Goal: Find specific page/section: Find specific page/section

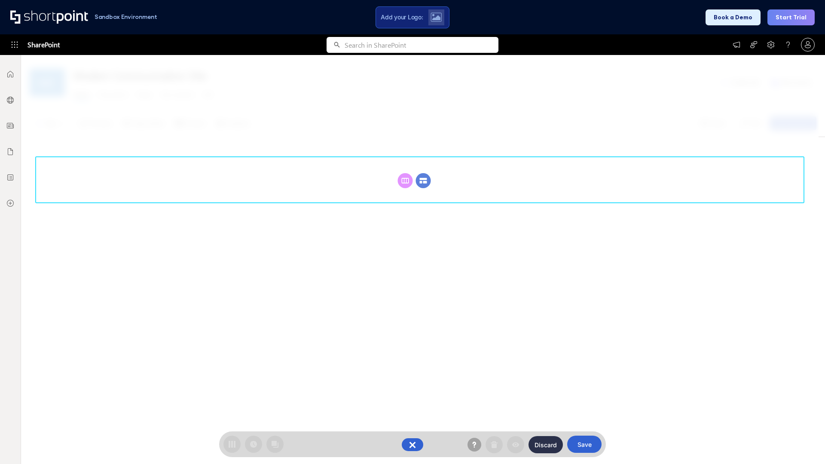
scroll to position [118, 0]
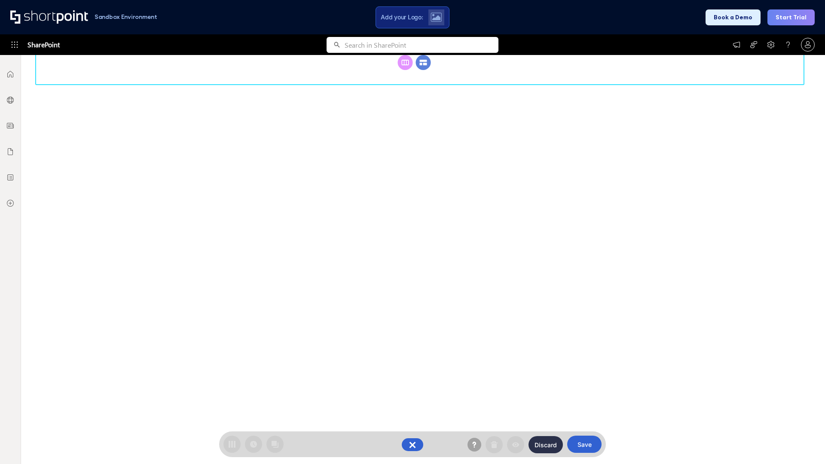
click at [423, 62] on circle at bounding box center [423, 62] width 15 height 15
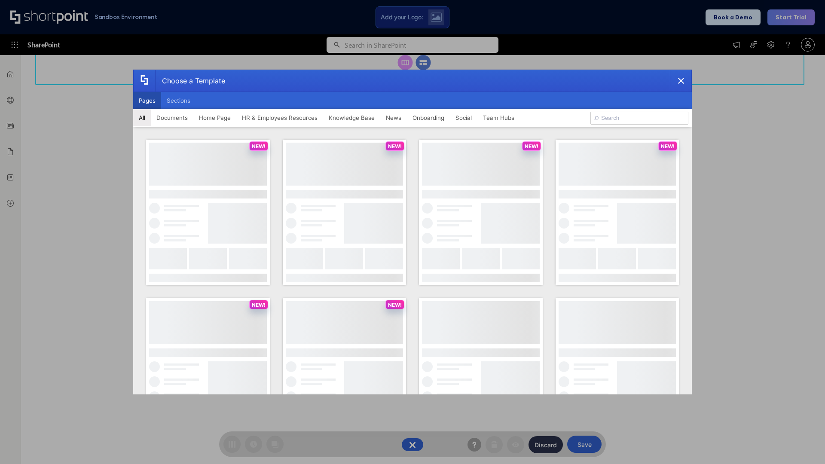
click at [147, 101] on button "Pages" at bounding box center [147, 100] width 28 height 17
type input "HR 4"
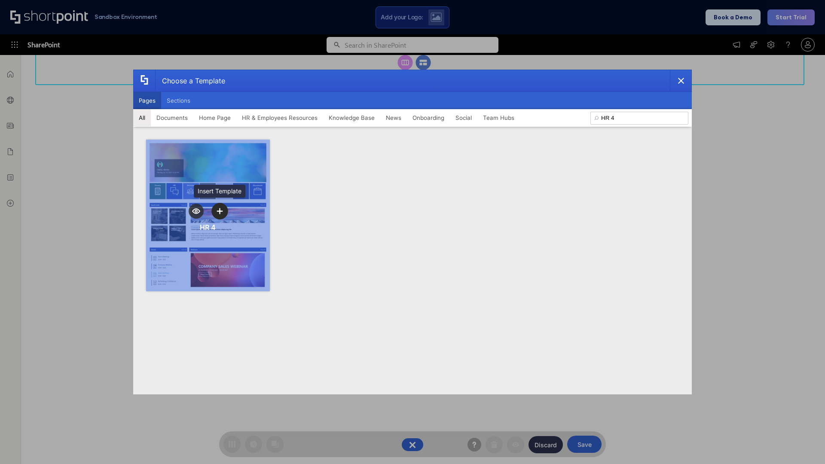
click at [220, 211] on icon "template selector" at bounding box center [220, 211] width 6 height 6
